Goal: Transaction & Acquisition: Obtain resource

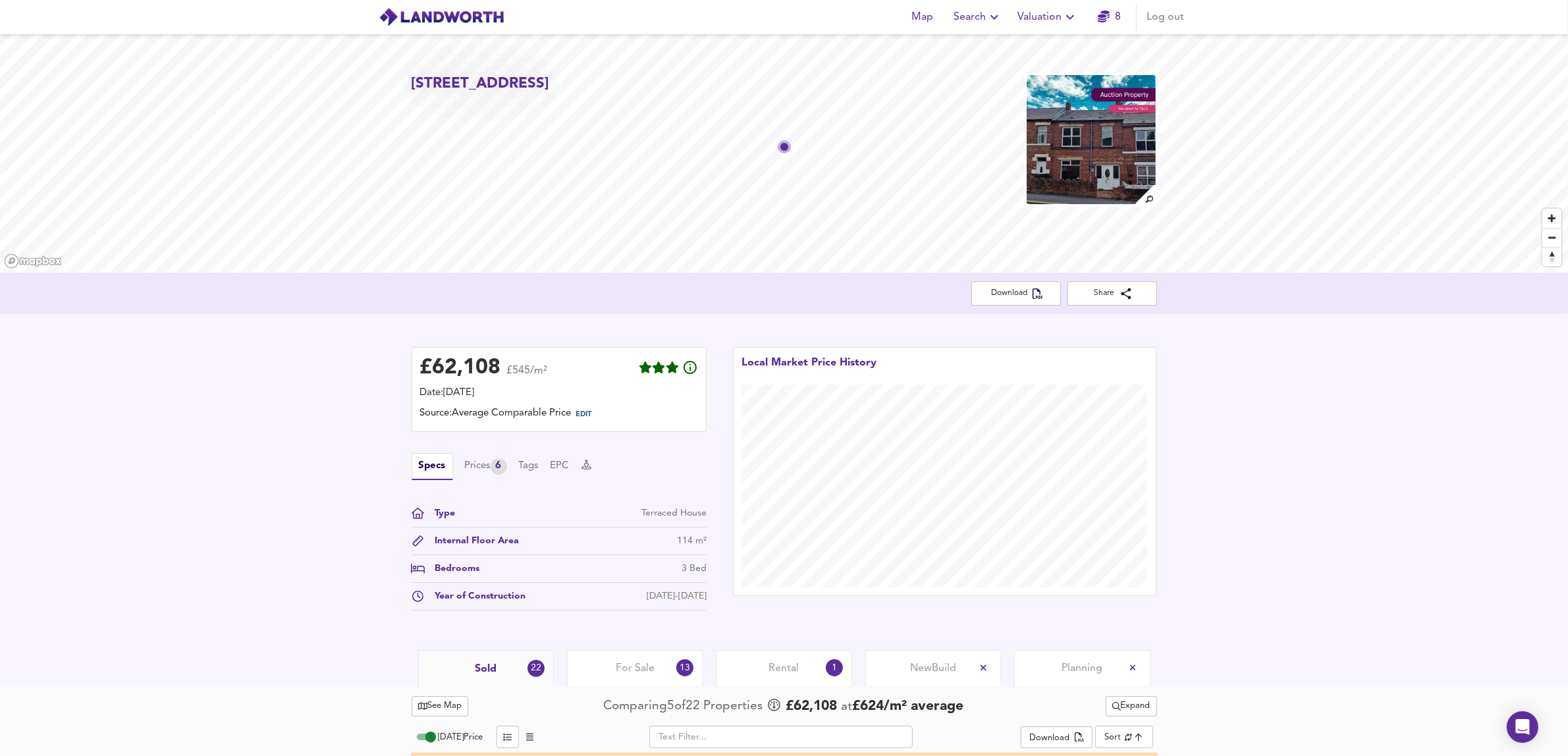
click at [1050, 17] on span "Valuation" at bounding box center [1048, 16] width 60 height 18
click at [1021, 48] on li "New Valuation Report" at bounding box center [1047, 47] width 157 height 24
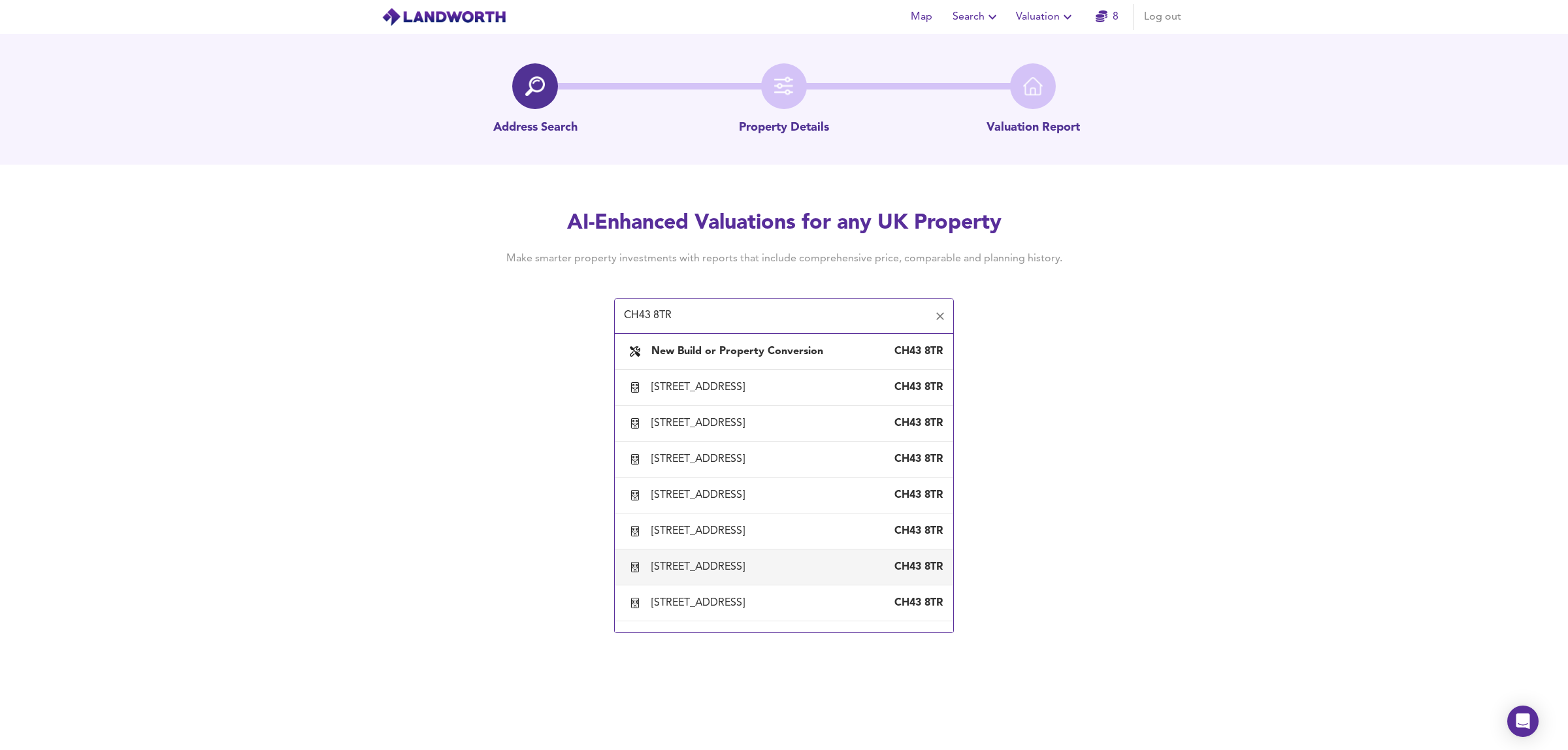
click at [750, 562] on div "[STREET_ADDRESS]" at bounding box center [700, 567] width 98 height 14
type input "[STREET_ADDRESS]"
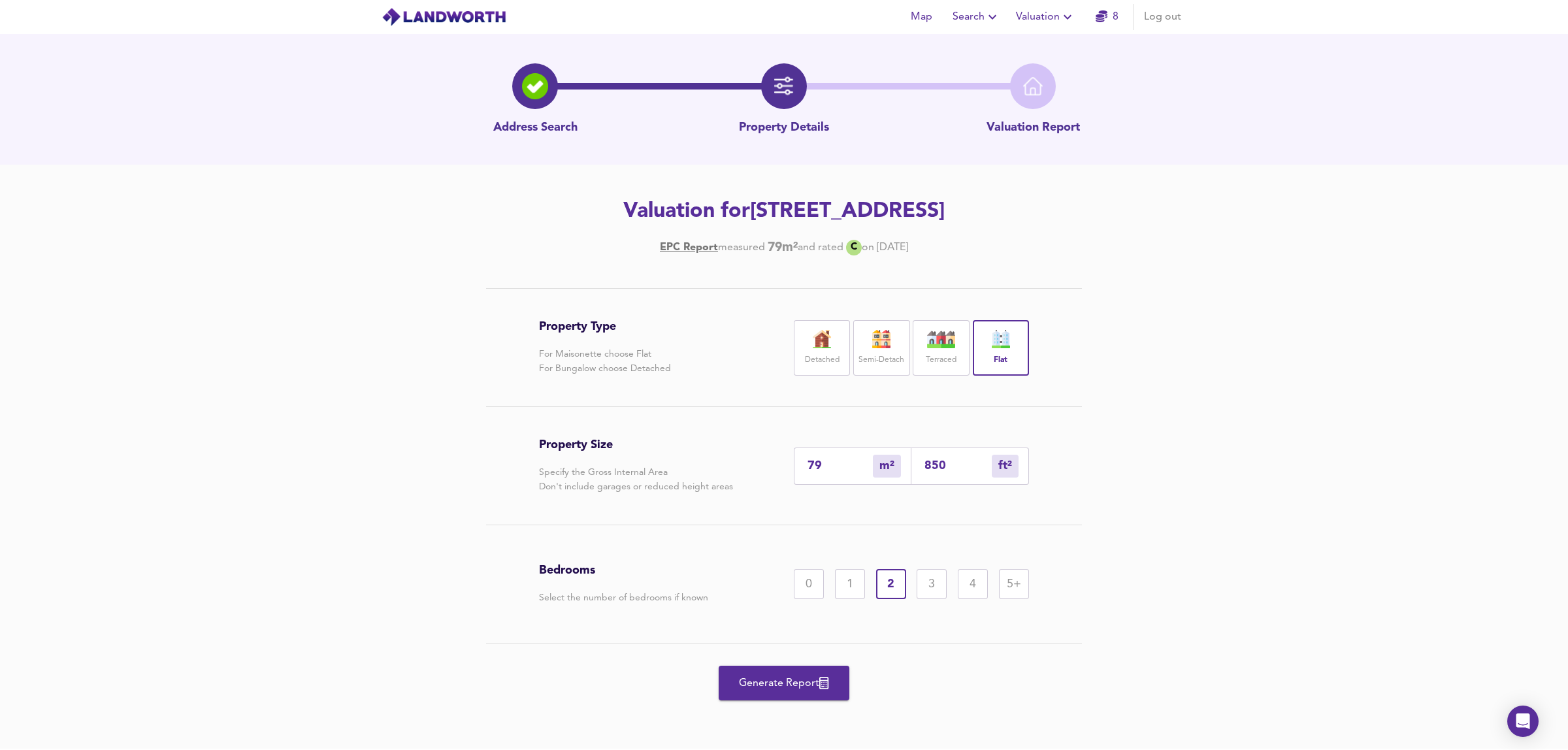
click at [790, 677] on span "Generate Report" at bounding box center [784, 683] width 104 height 18
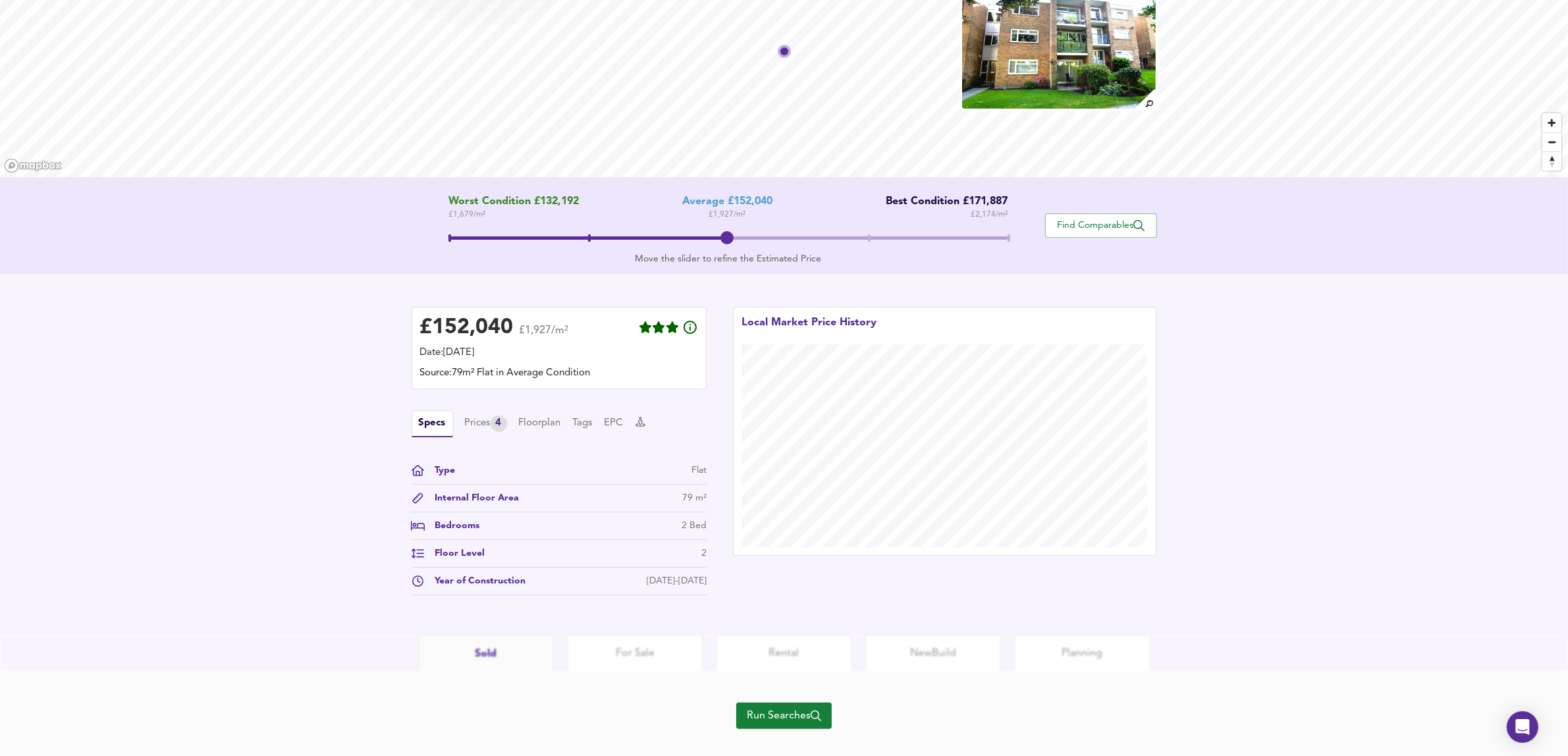
scroll to position [117, 0]
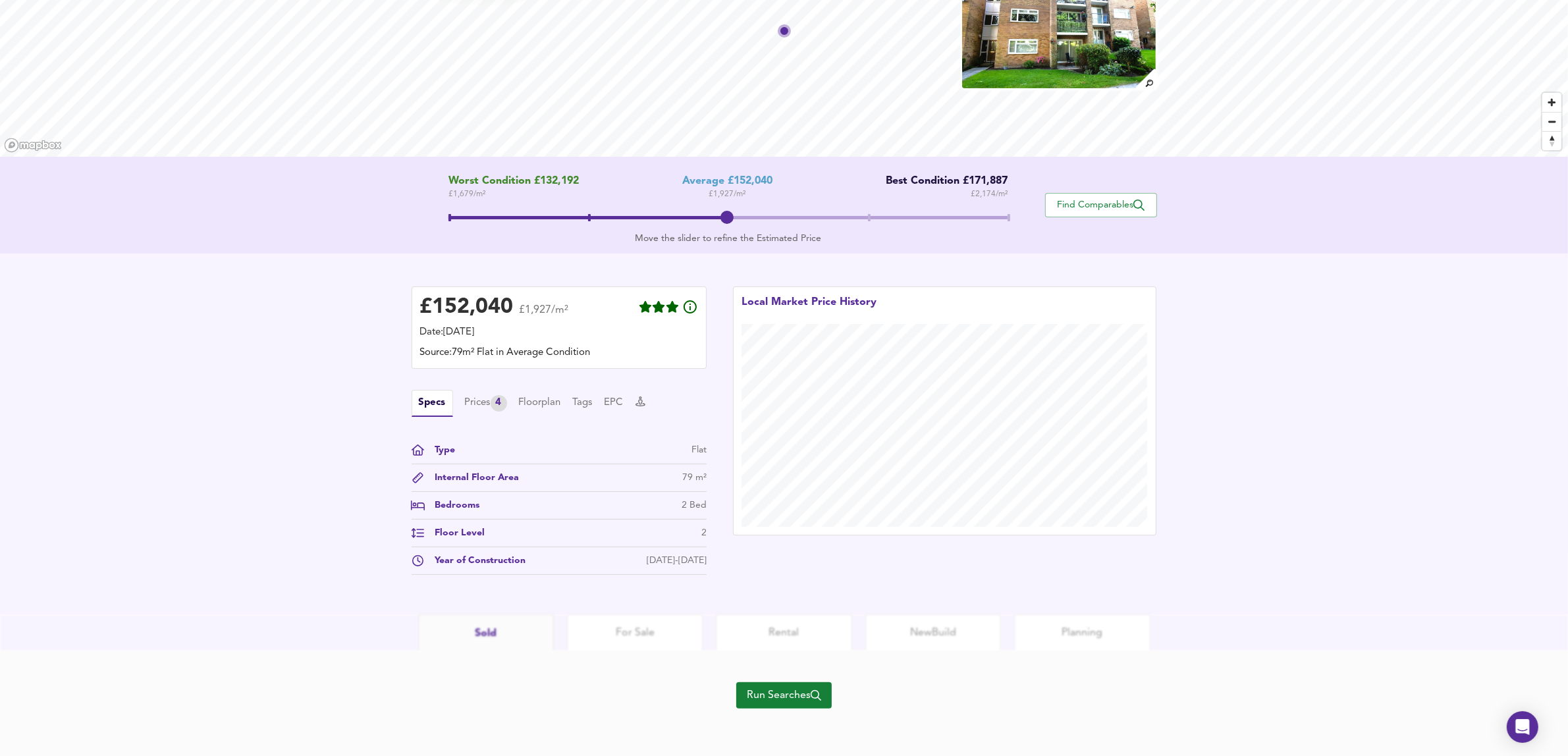
click at [772, 692] on span "Run Searches" at bounding box center [783, 694] width 74 height 18
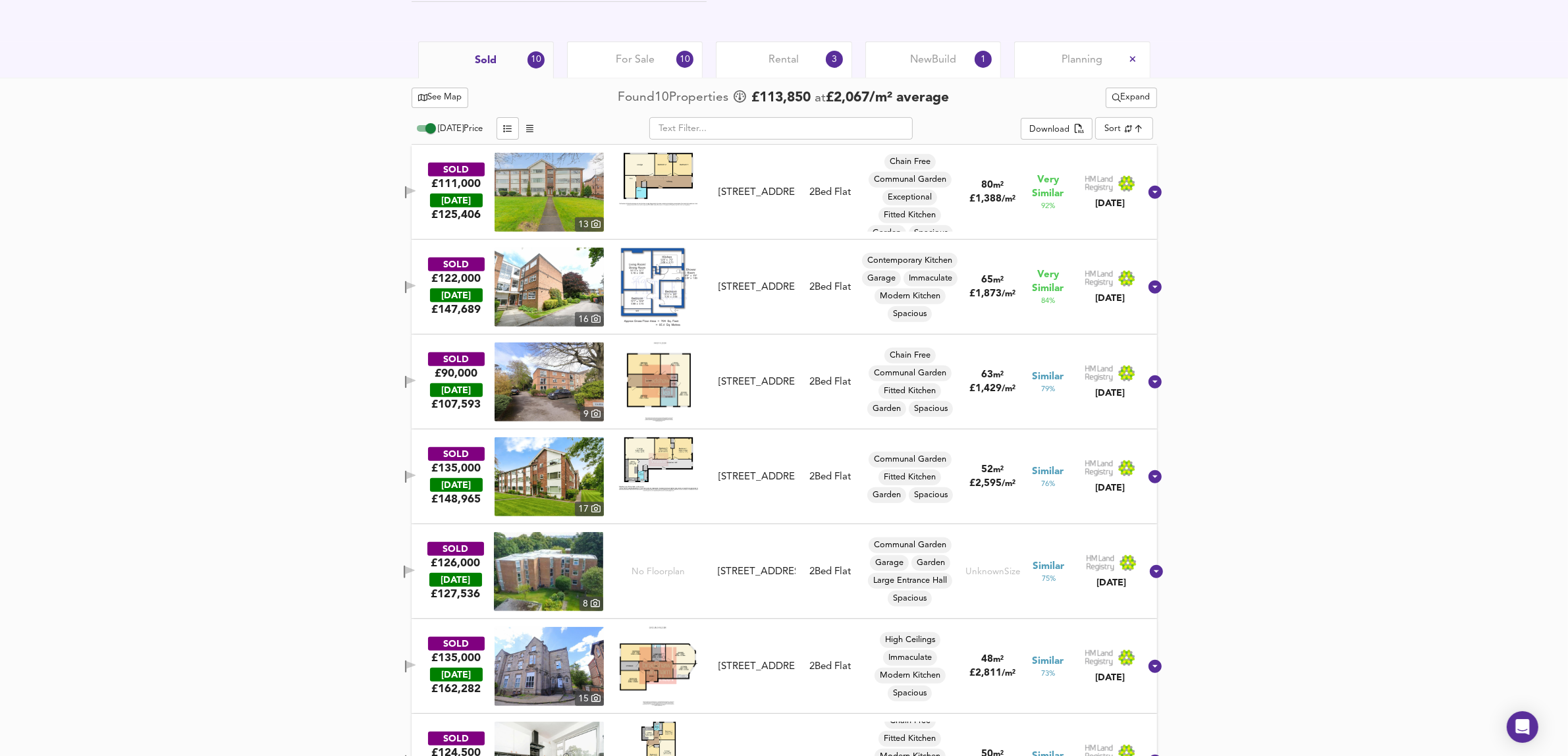
scroll to position [632, 0]
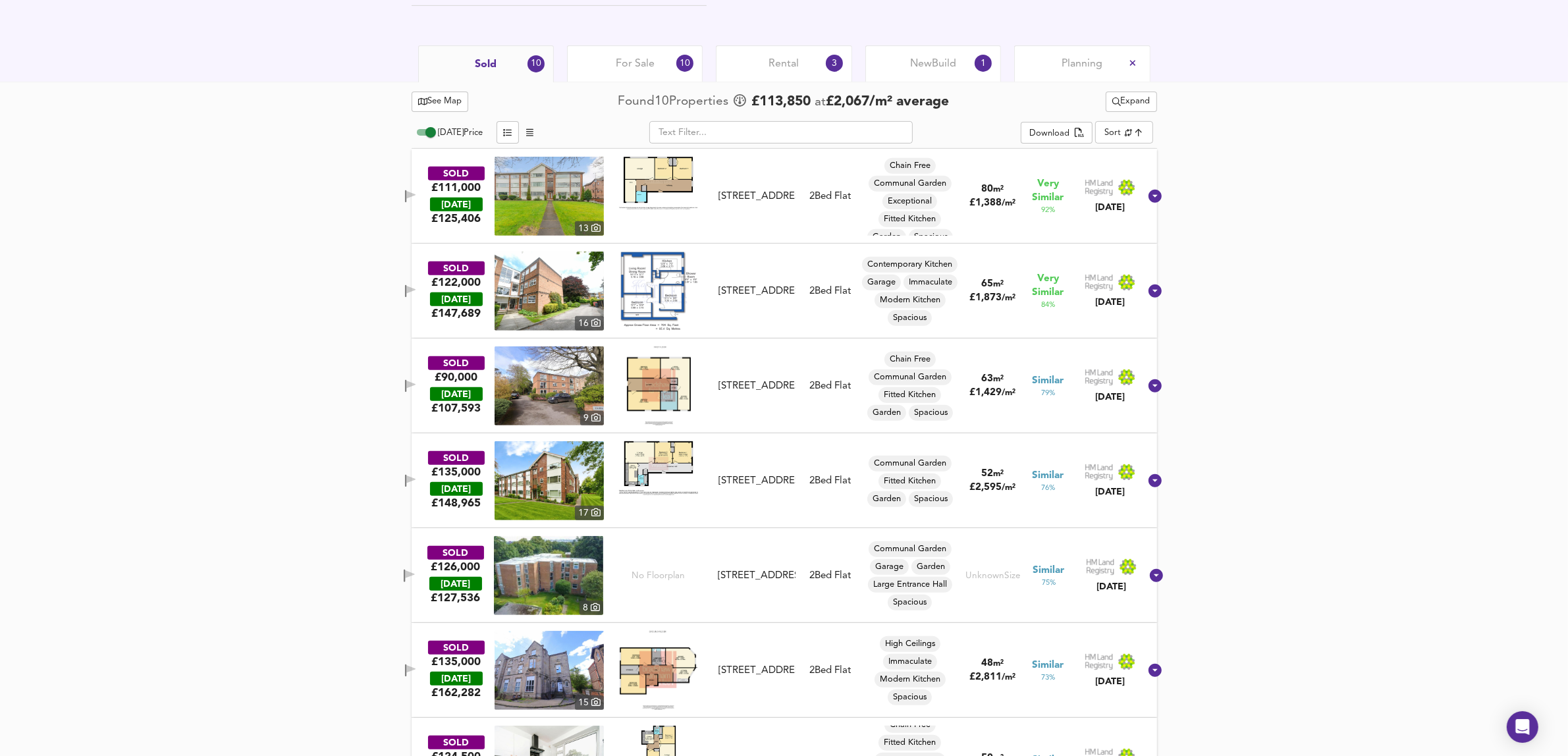
click at [415, 196] on icon "button" at bounding box center [411, 195] width 10 height 8
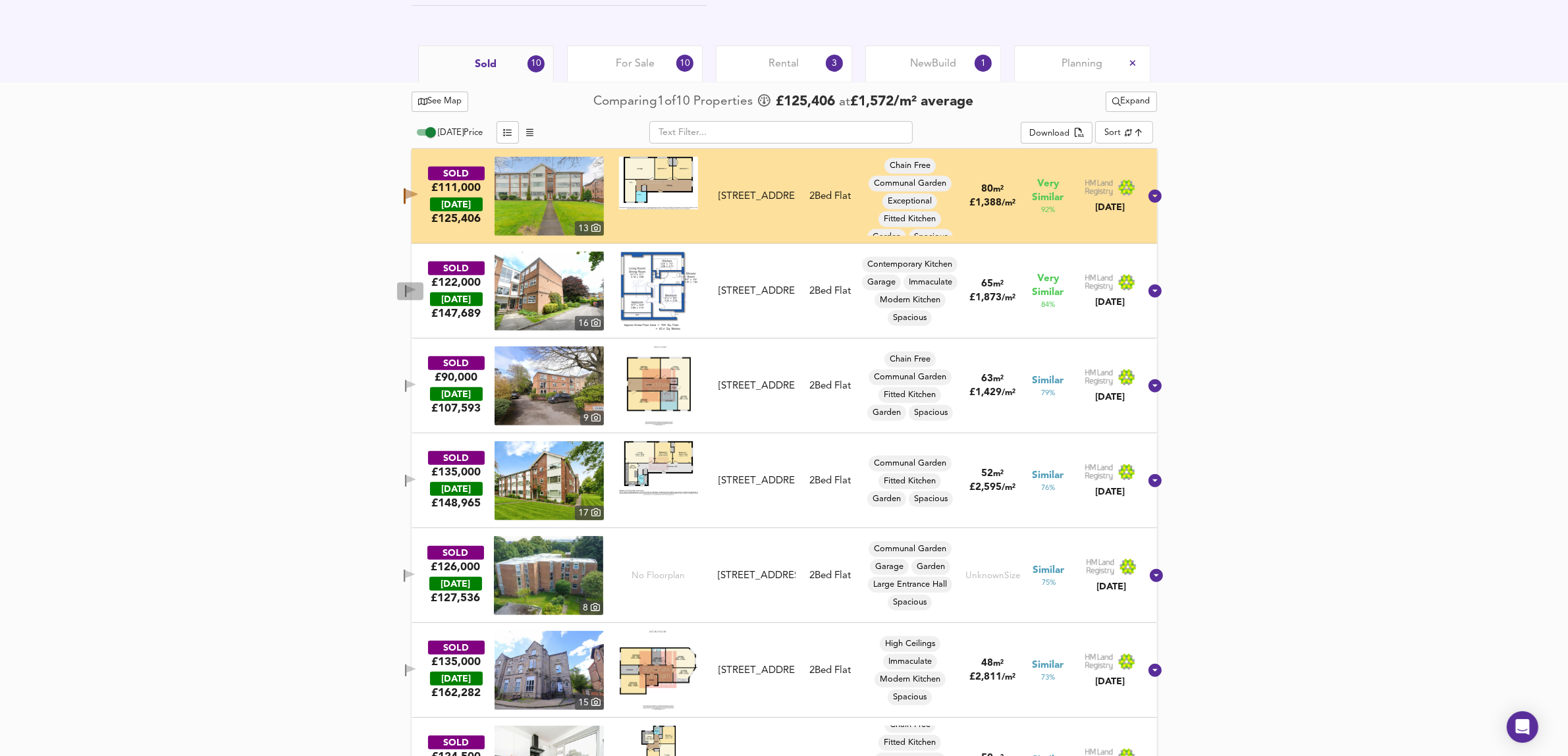
click at [419, 293] on span "button" at bounding box center [410, 291] width 20 height 13
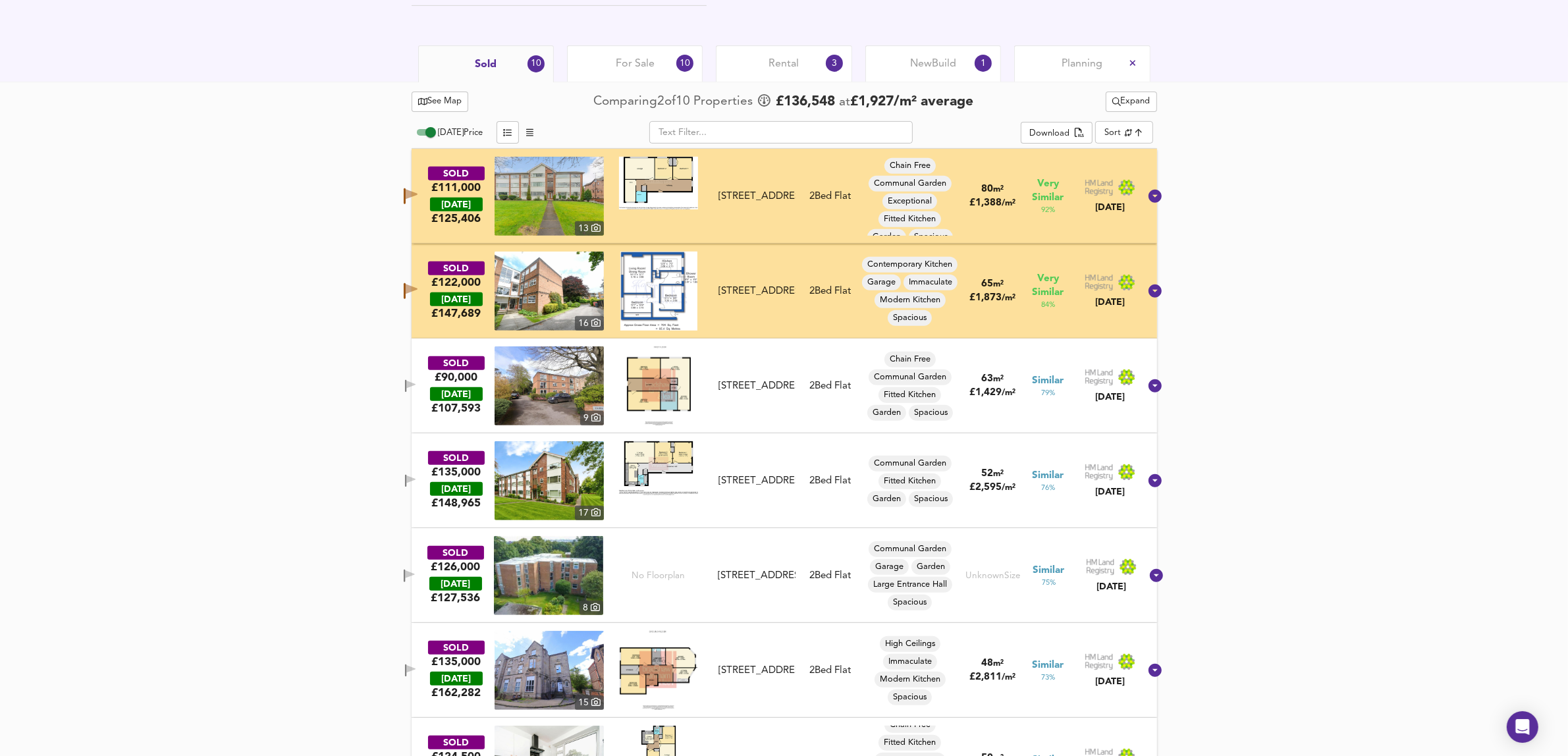
click at [415, 388] on icon "button" at bounding box center [411, 384] width 10 height 8
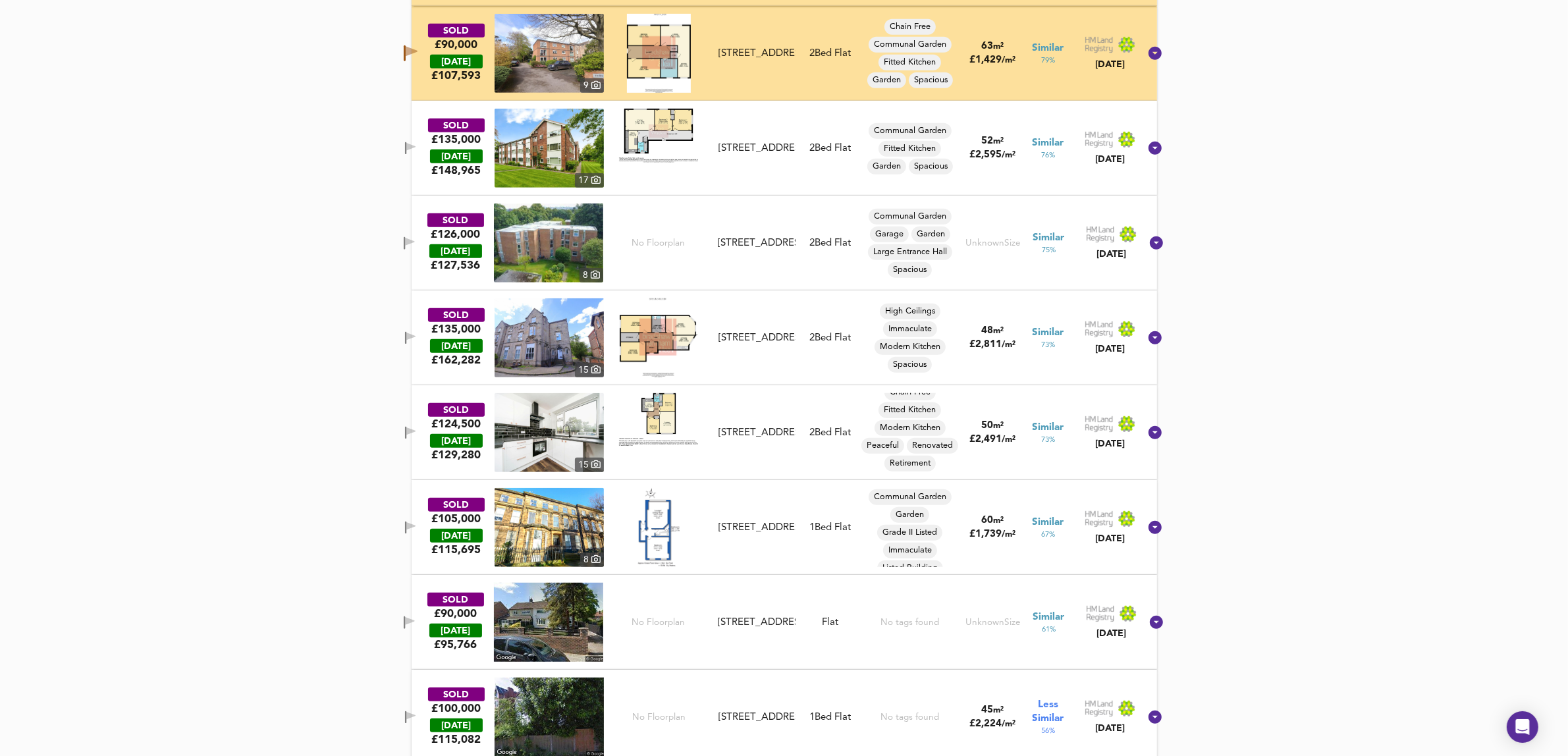
scroll to position [981, 0]
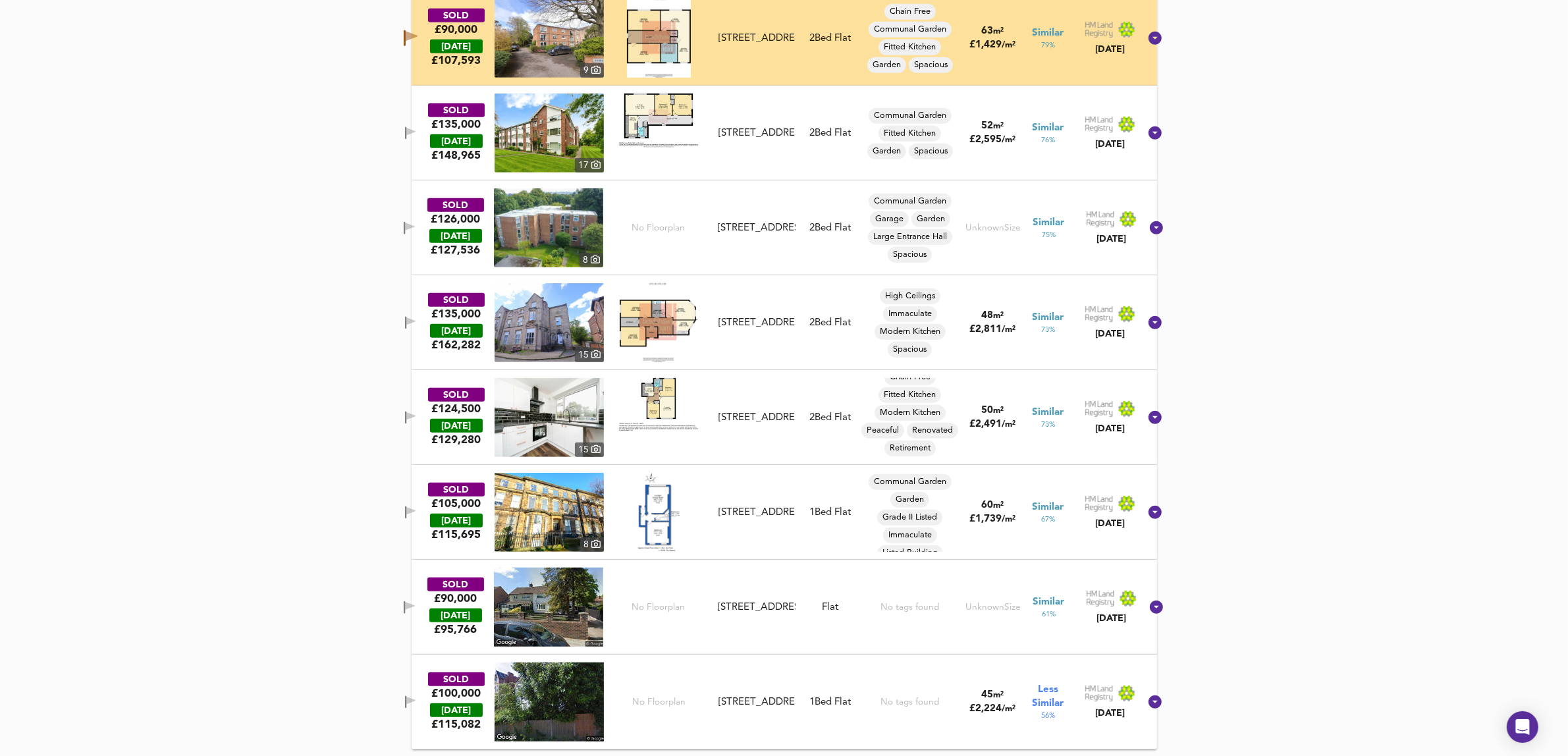
click at [415, 511] on icon "button" at bounding box center [411, 510] width 10 height 8
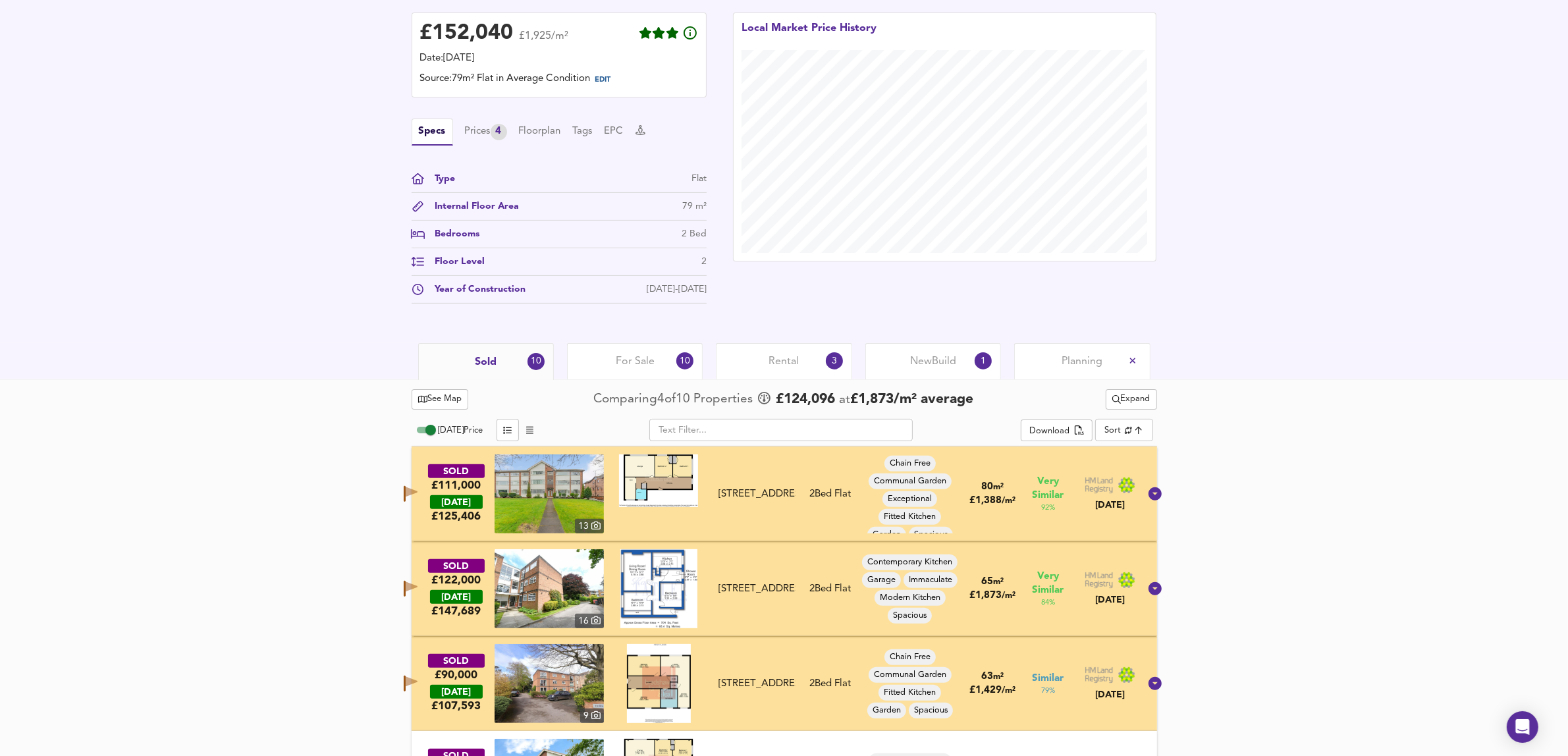
scroll to position [323, 0]
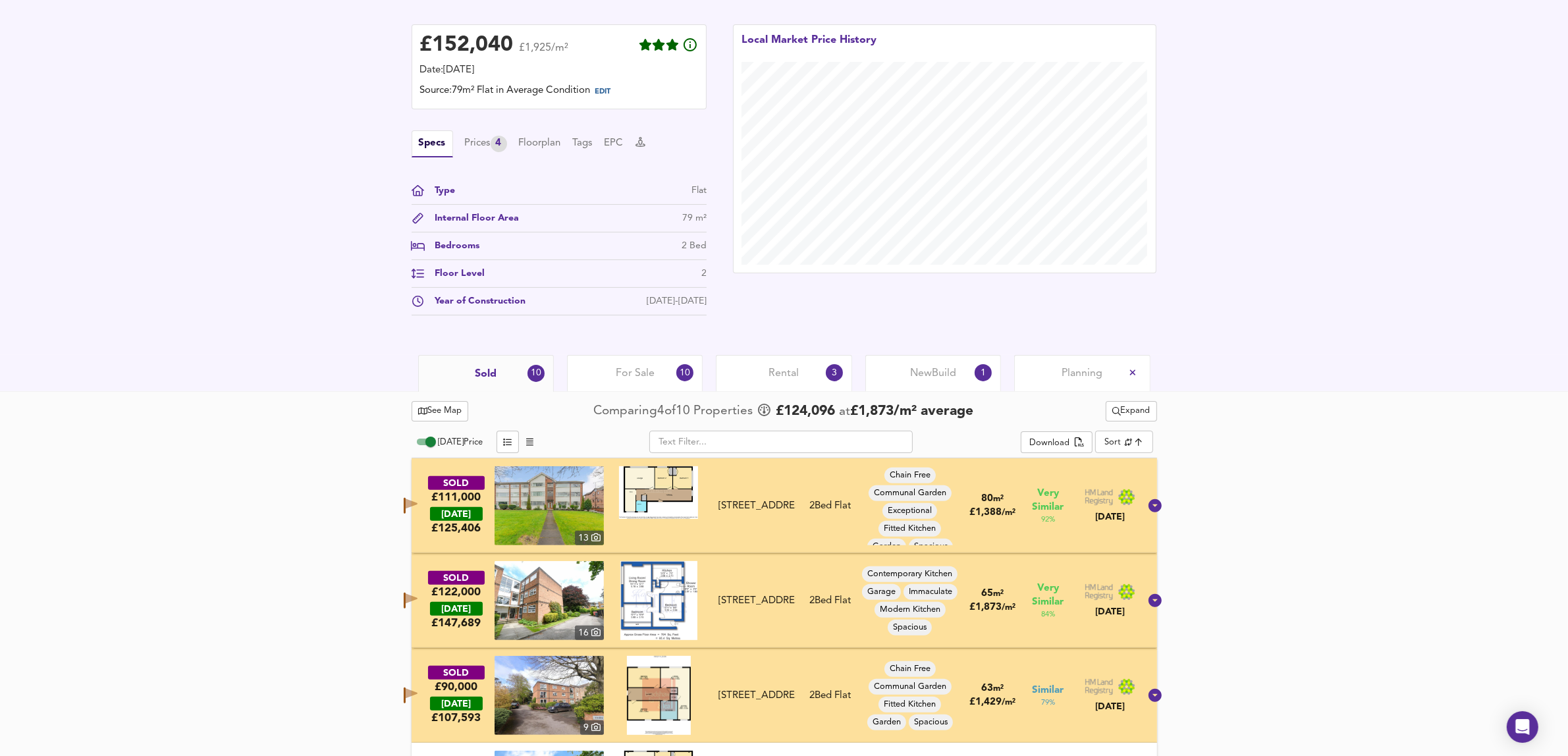
click at [622, 376] on span "For Sale" at bounding box center [635, 373] width 39 height 14
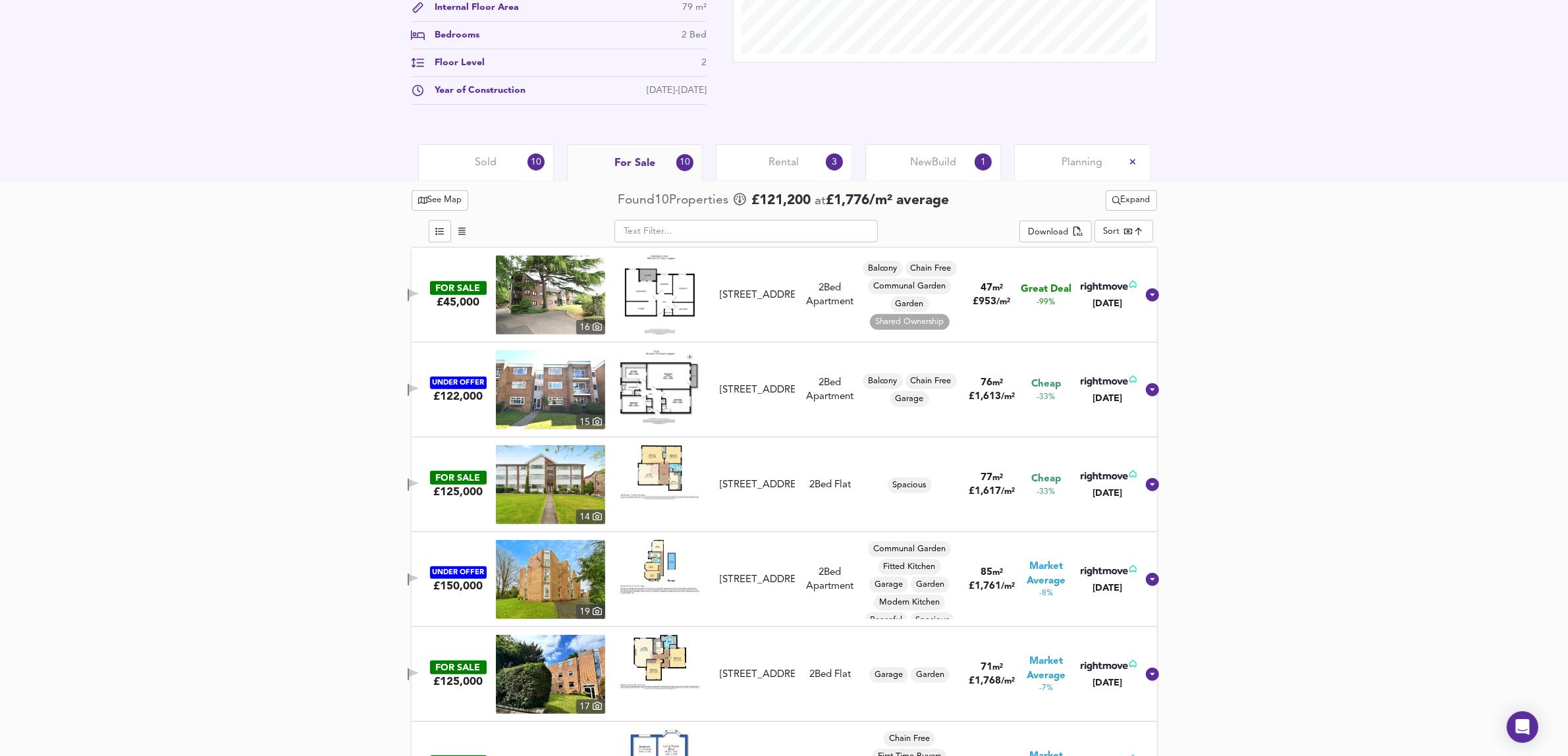
scroll to position [569, 0]
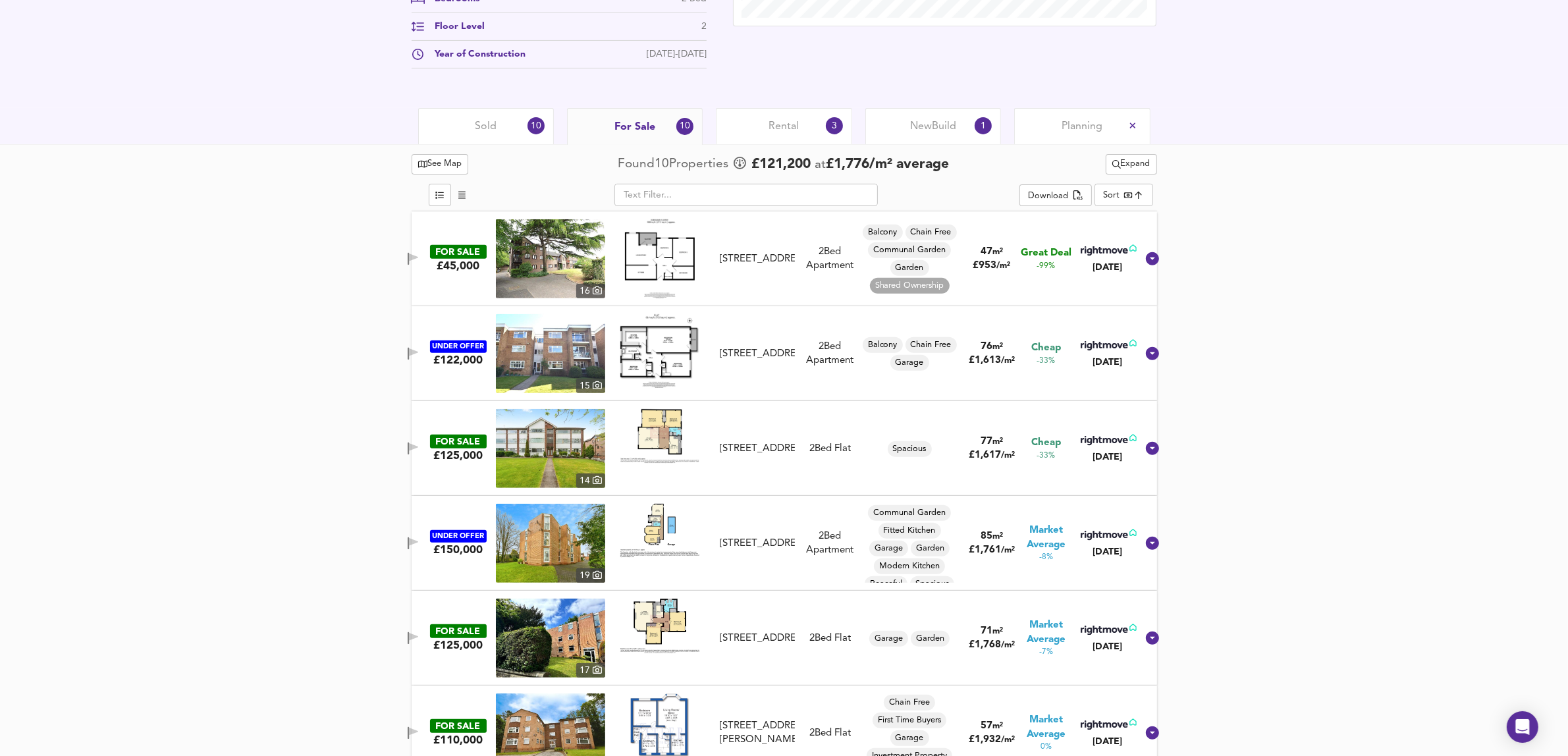
click at [418, 261] on icon "button" at bounding box center [414, 257] width 10 height 8
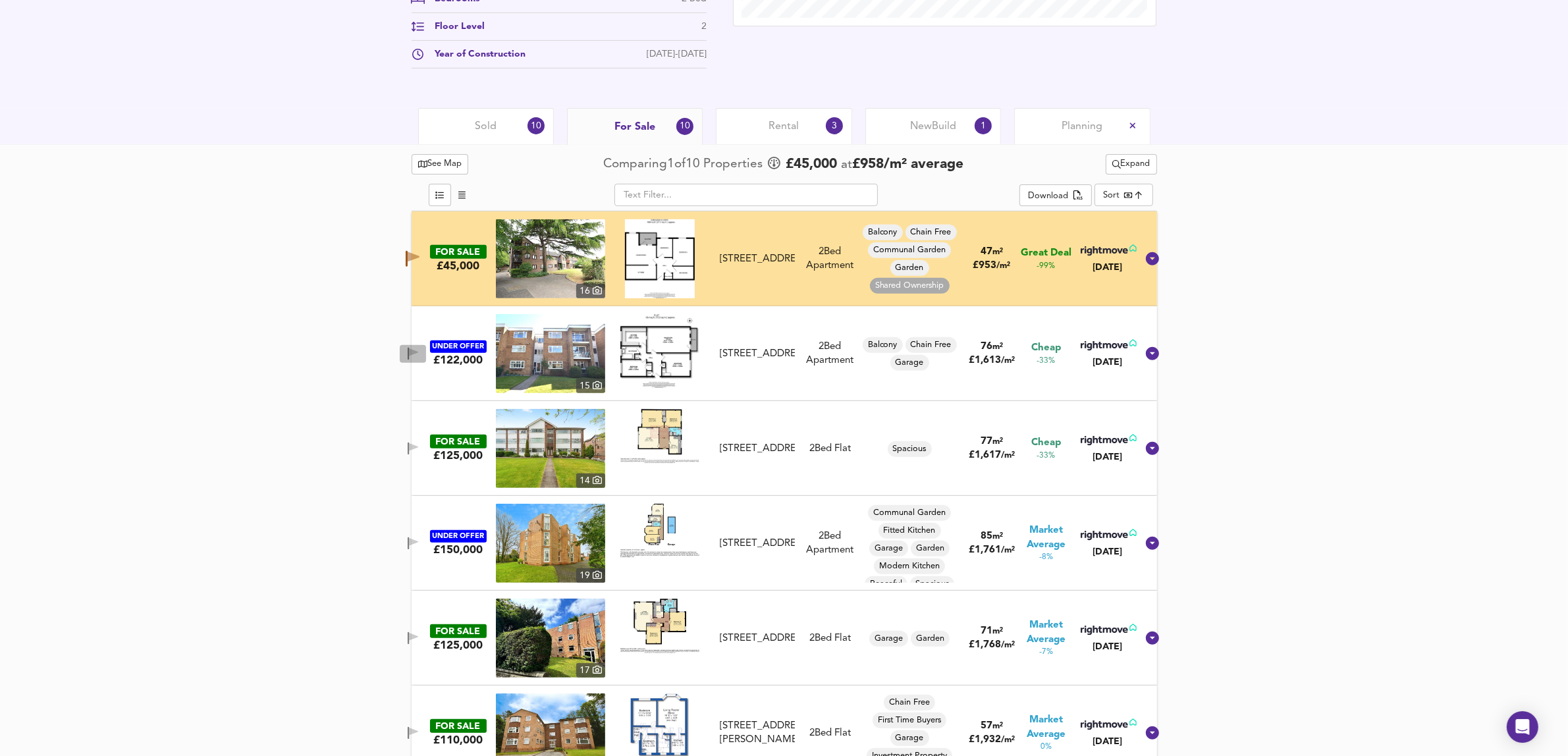
click at [409, 353] on icon "button" at bounding box center [407, 353] width 1 height 13
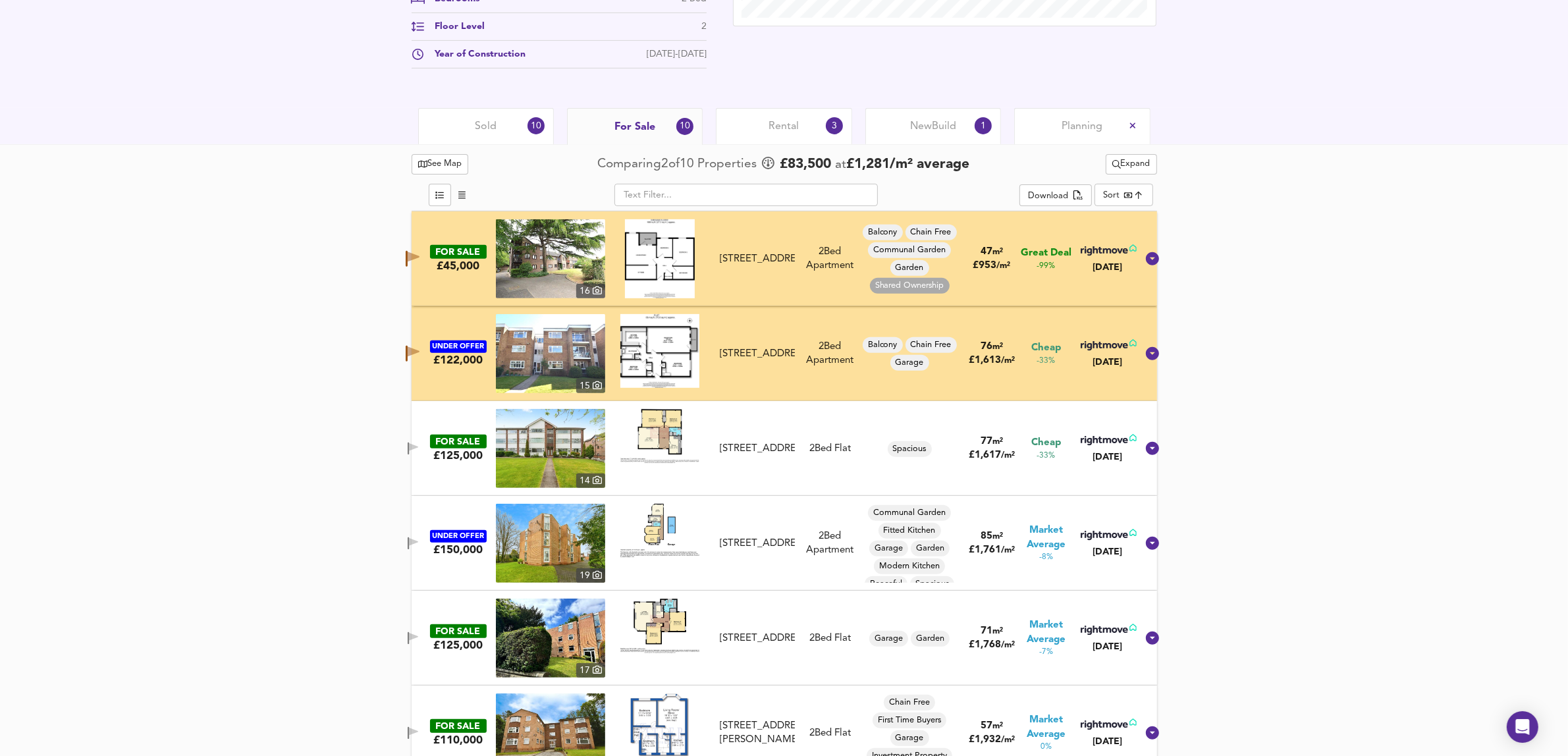
click at [418, 449] on icon "button" at bounding box center [414, 447] width 10 height 8
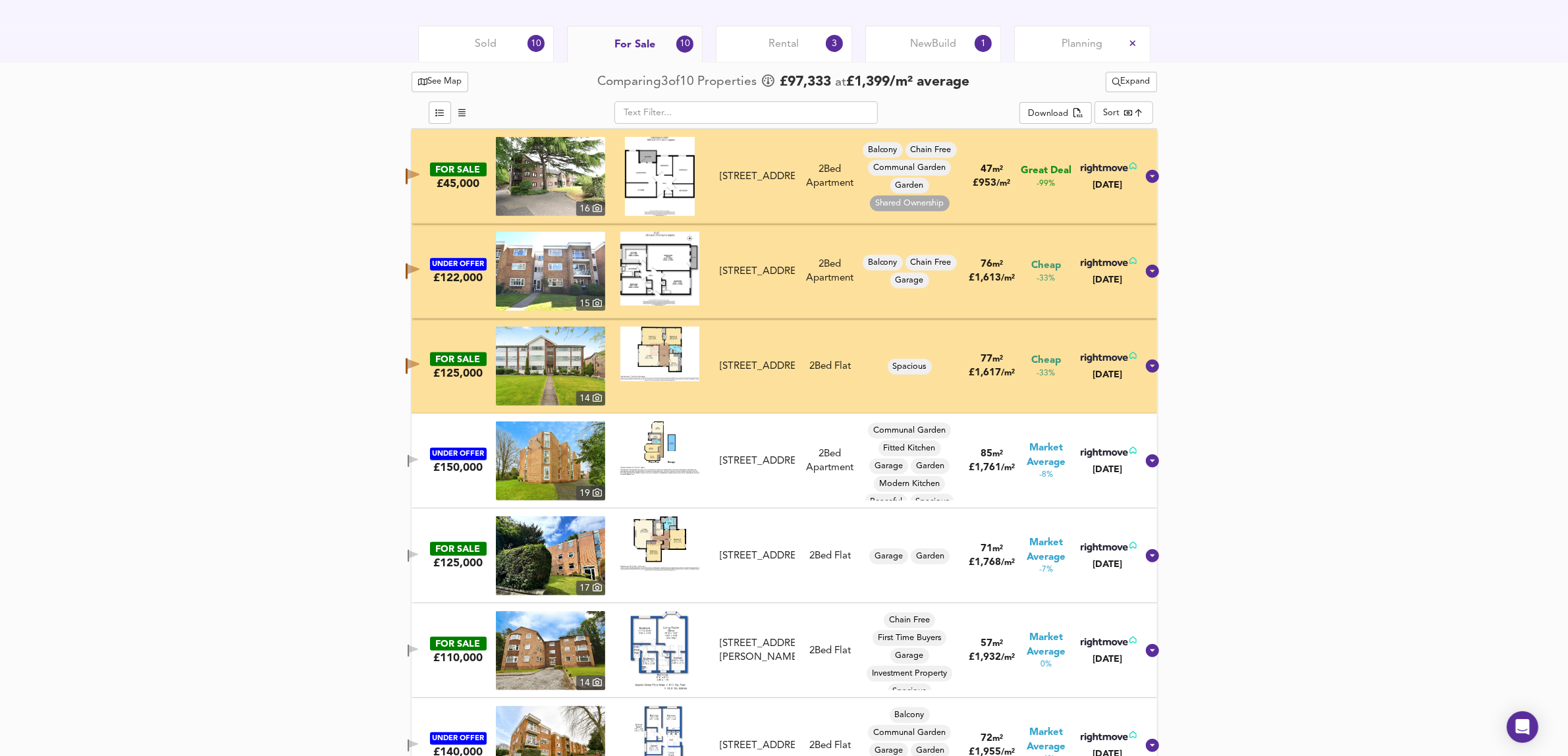
scroll to position [734, 0]
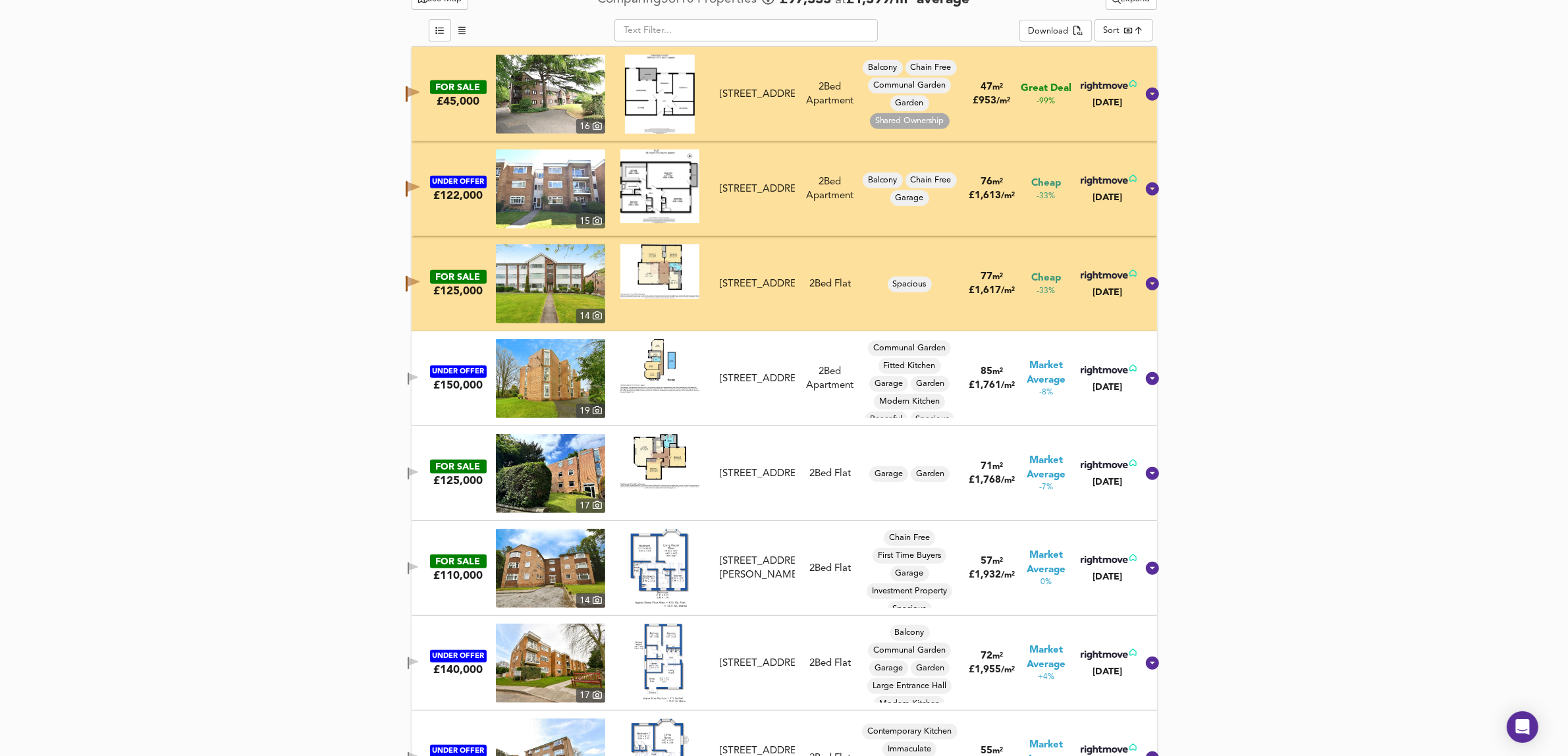
click at [419, 564] on icon "button" at bounding box center [413, 568] width 12 height 13
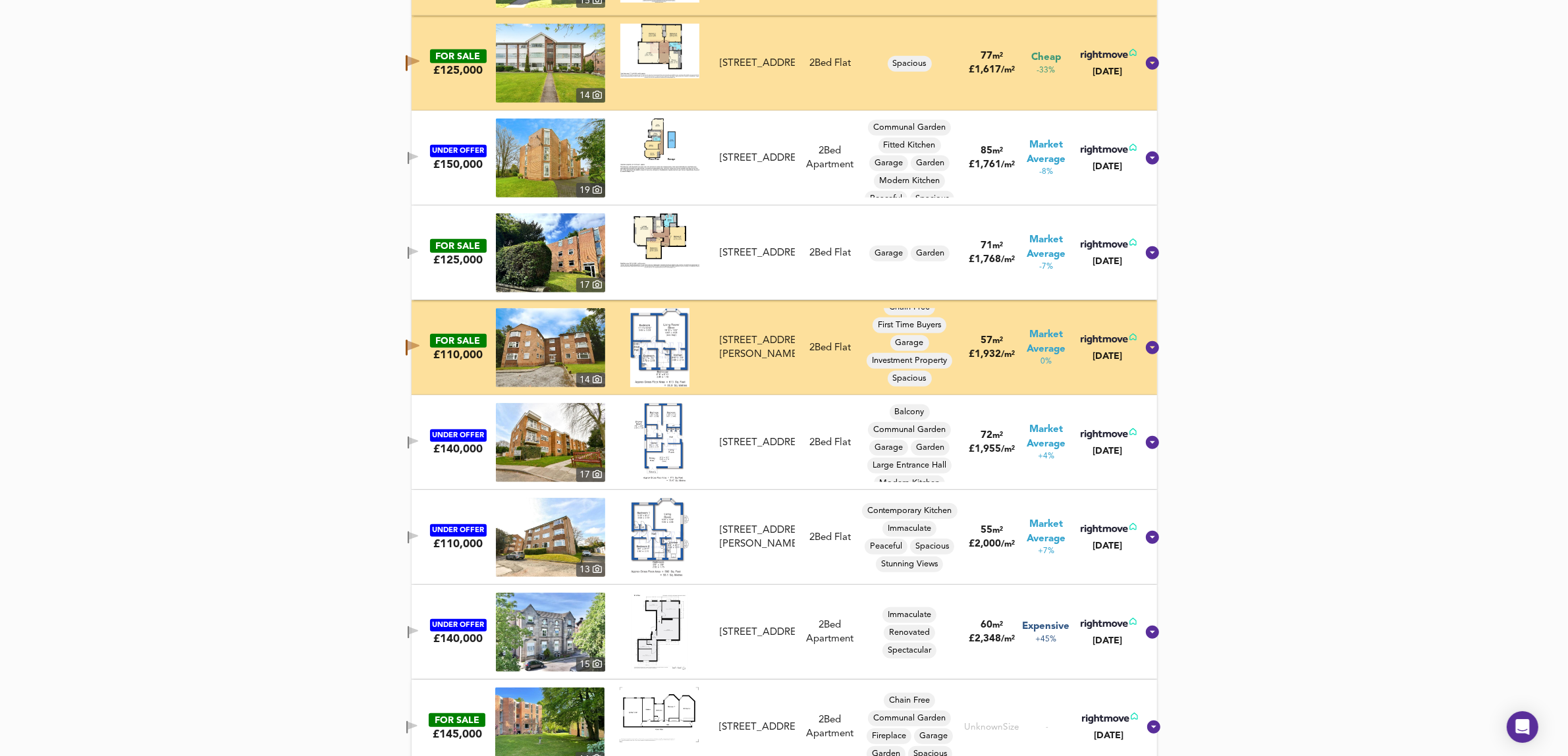
scroll to position [981, 0]
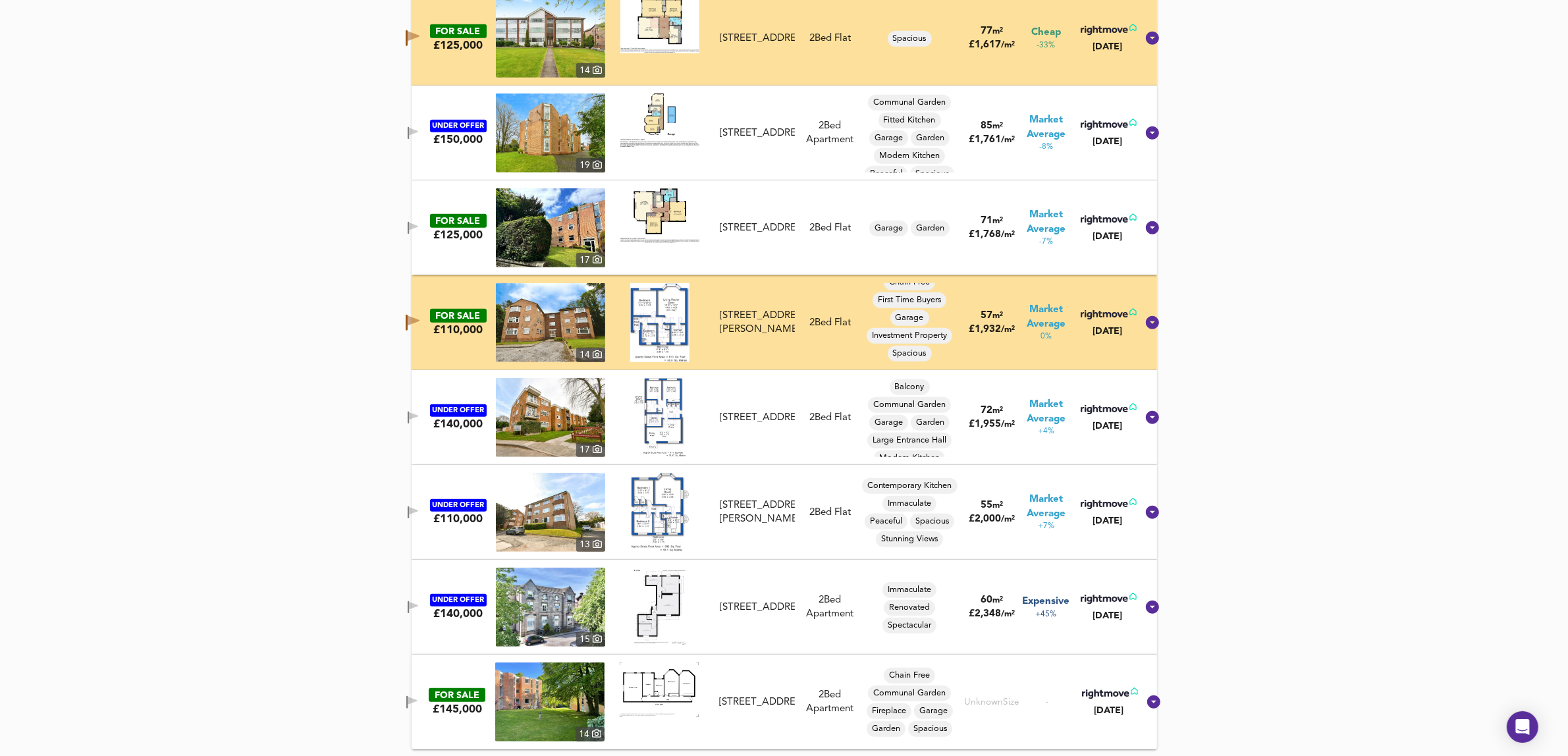
click at [418, 512] on icon "button" at bounding box center [414, 510] width 10 height 8
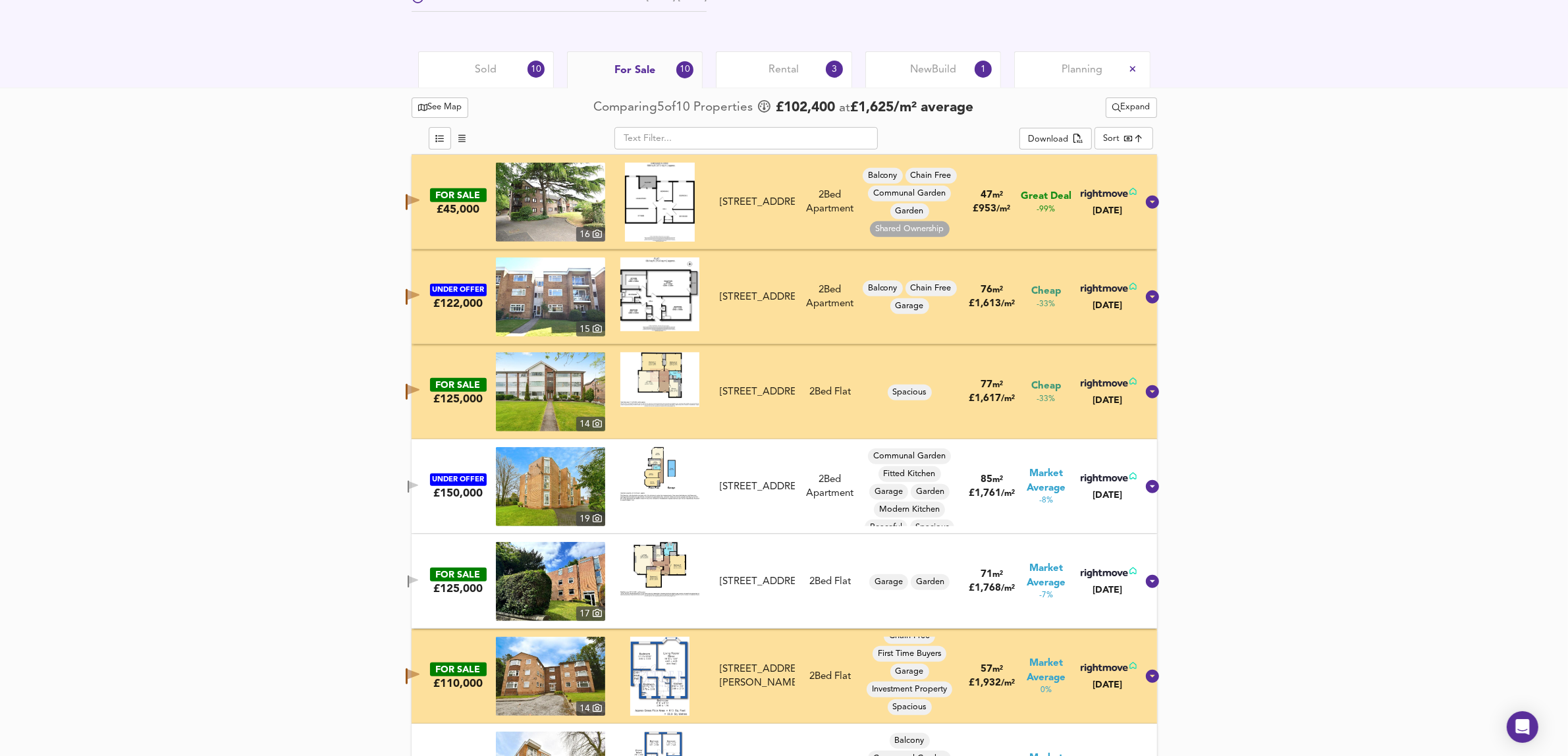
scroll to position [652, 0]
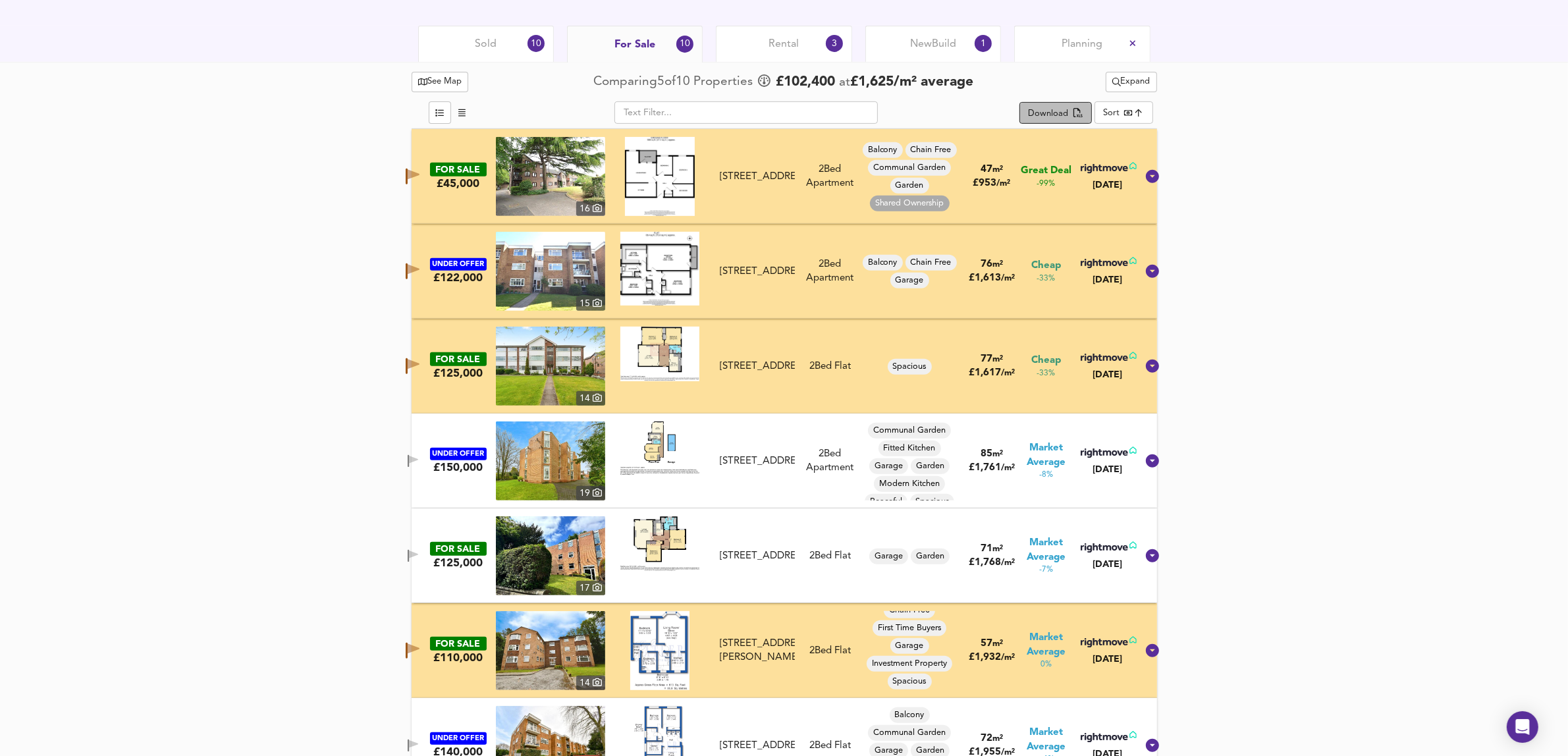
click at [1058, 109] on div "Download" at bounding box center [1048, 115] width 40 height 15
